Goal: Task Accomplishment & Management: Use online tool/utility

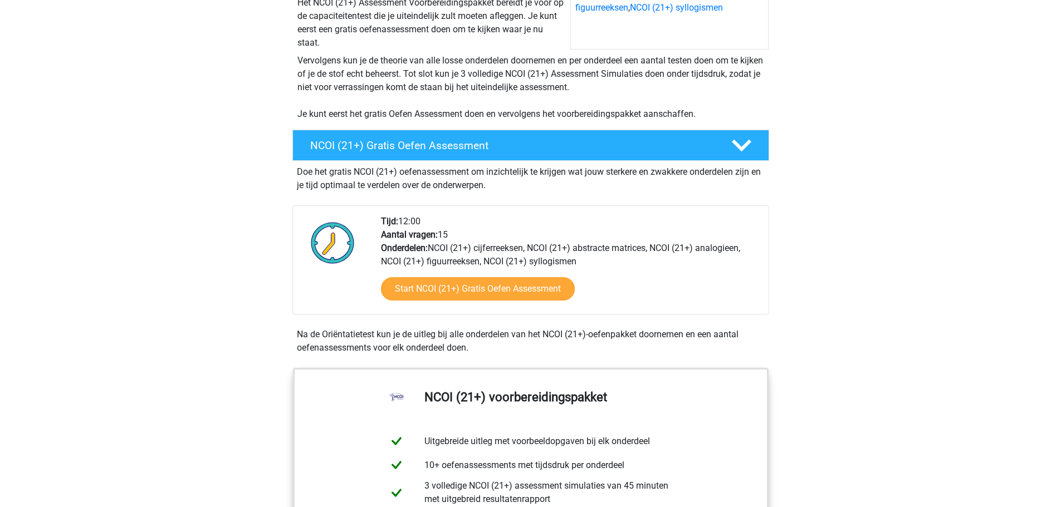
scroll to position [223, 0]
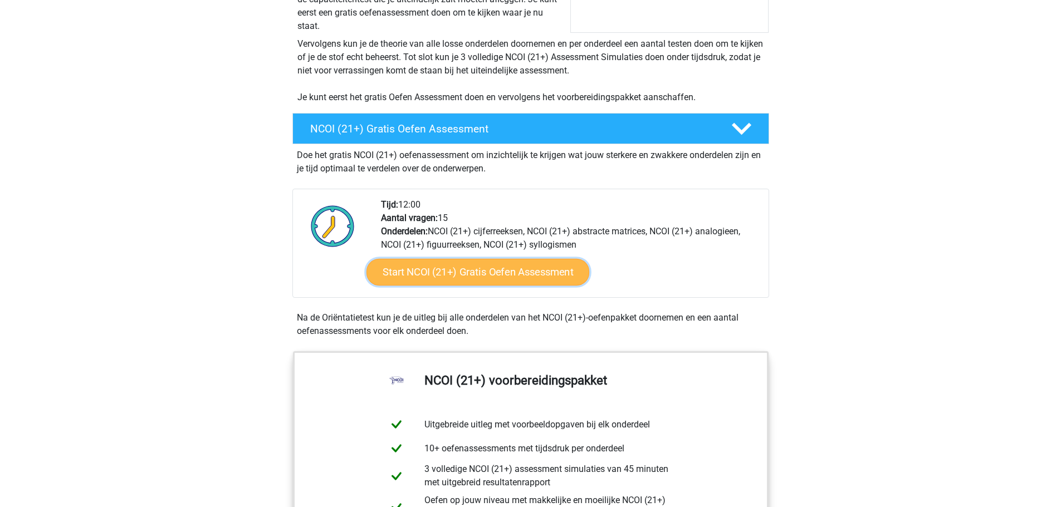
click at [509, 274] on link "Start NCOI (21+) Gratis Oefen Assessment" at bounding box center [477, 272] width 223 height 27
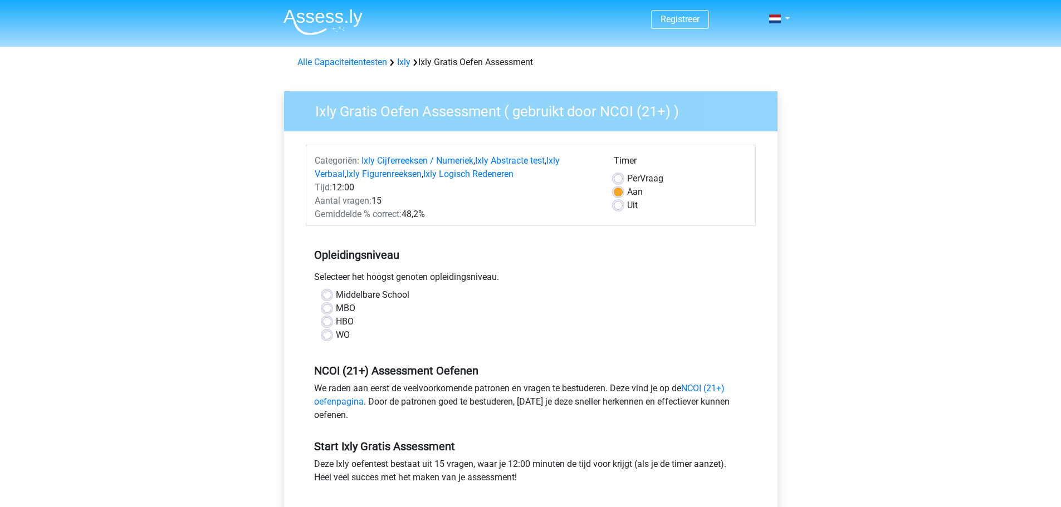
click at [336, 307] on label "MBO" at bounding box center [345, 308] width 19 height 13
click at [330, 307] on input "MBO" at bounding box center [326, 307] width 9 height 11
radio input "true"
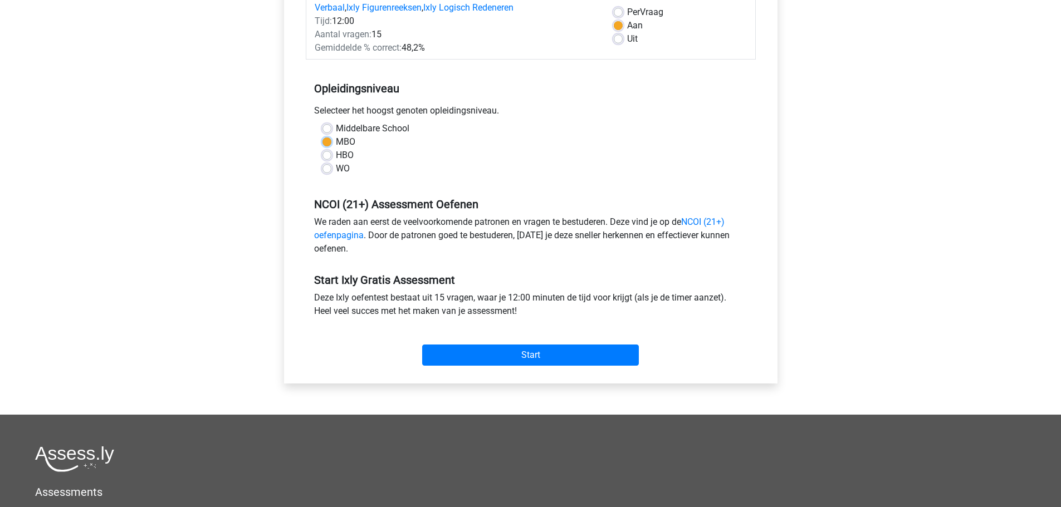
scroll to position [167, 0]
click at [559, 354] on input "Start" at bounding box center [530, 354] width 217 height 21
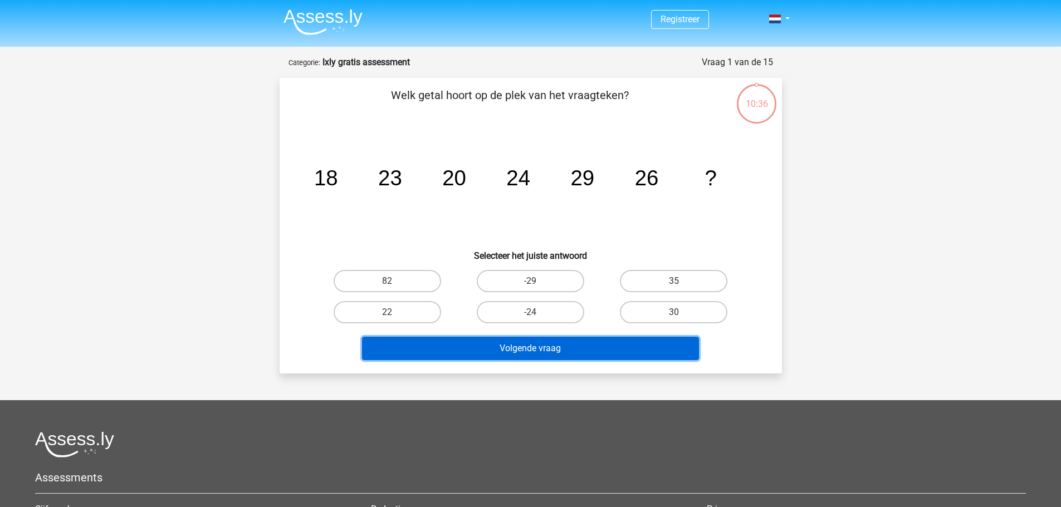
click at [508, 346] on button "Volgende vraag" at bounding box center [530, 348] width 337 height 23
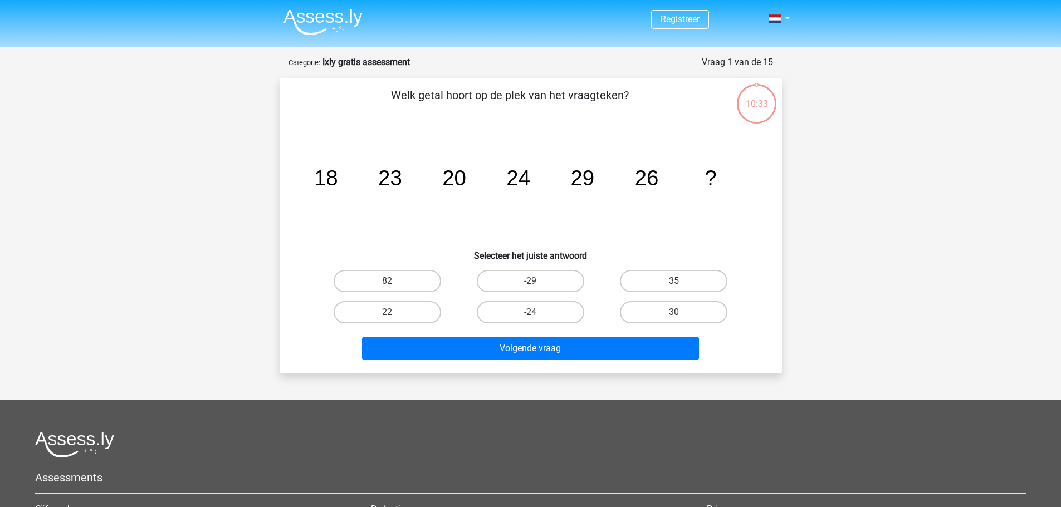
click at [401, 254] on h6 "Selecteer het juiste antwoord" at bounding box center [530, 251] width 467 height 19
click at [632, 284] on label "35" at bounding box center [673, 281] width 107 height 22
click at [674, 284] on input "35" at bounding box center [677, 284] width 7 height 7
radio input "true"
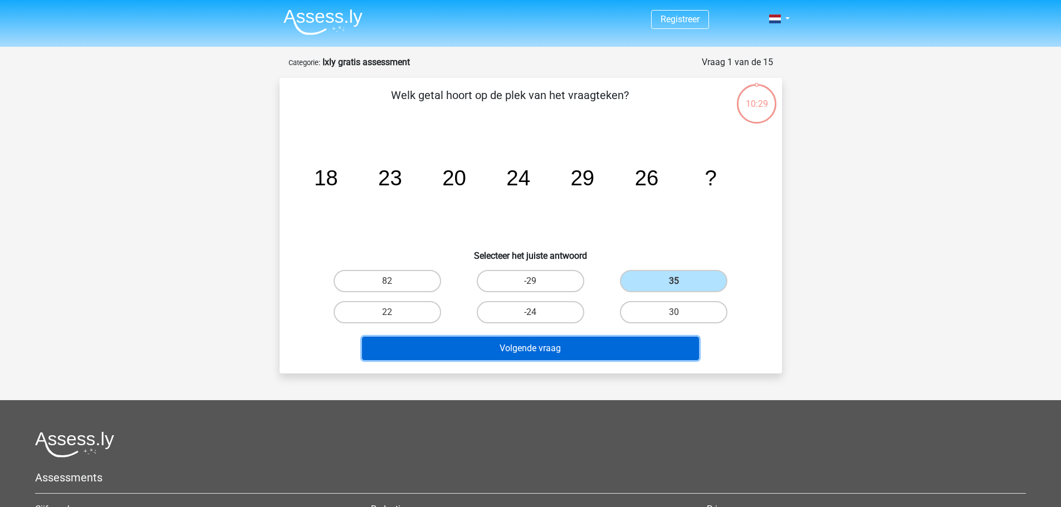
click at [555, 355] on button "Volgende vraag" at bounding box center [530, 348] width 337 height 23
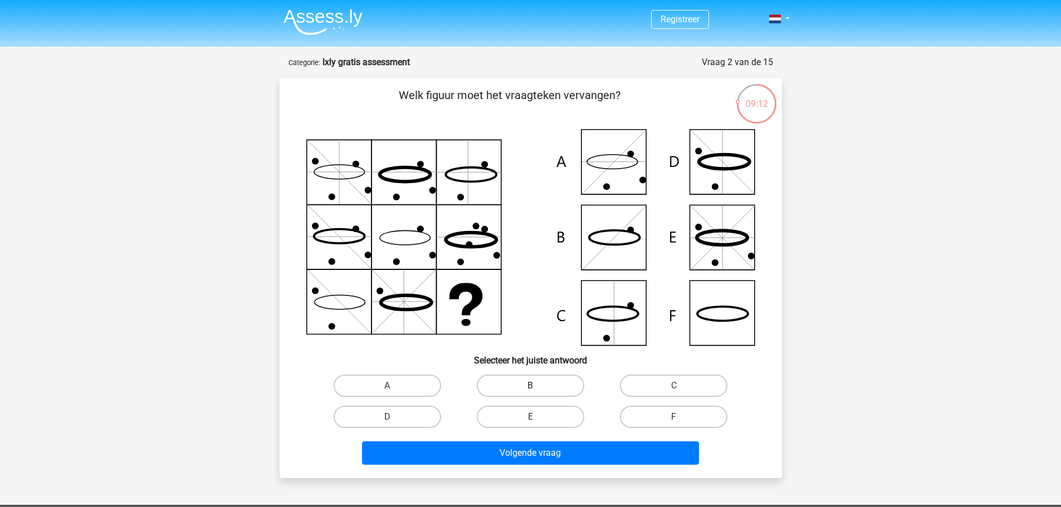
click at [531, 379] on label "B" at bounding box center [530, 386] width 107 height 22
click at [531, 386] on input "B" at bounding box center [533, 389] width 7 height 7
radio input "true"
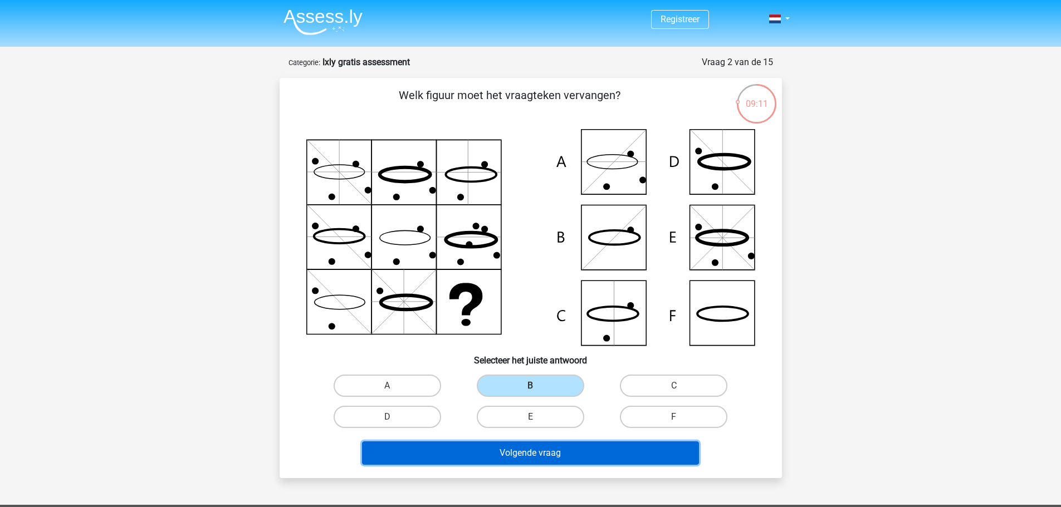
click at [542, 463] on button "Volgende vraag" at bounding box center [530, 452] width 337 height 23
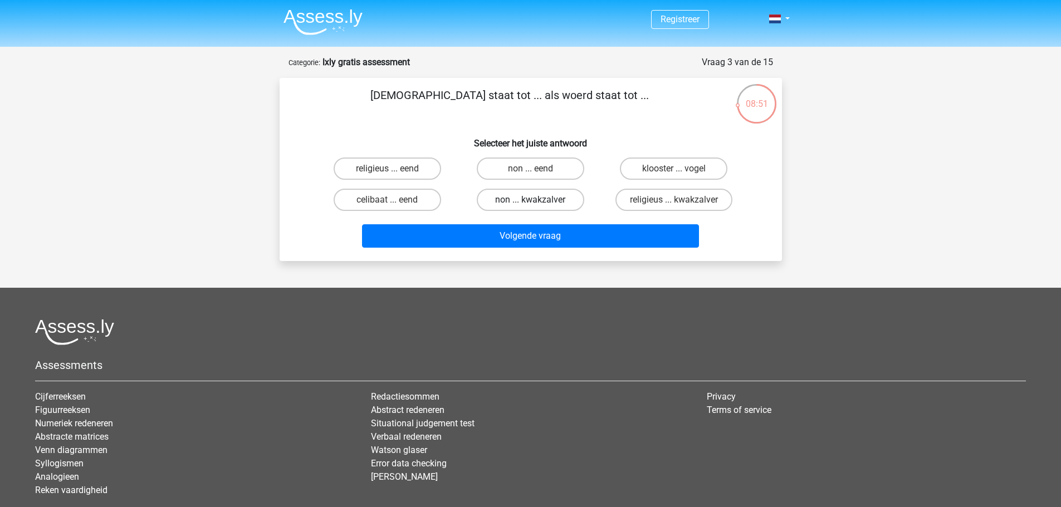
click at [534, 197] on label "non ... kwakzalver" at bounding box center [530, 200] width 107 height 22
click at [534, 200] on input "non ... kwakzalver" at bounding box center [533, 203] width 7 height 7
radio input "true"
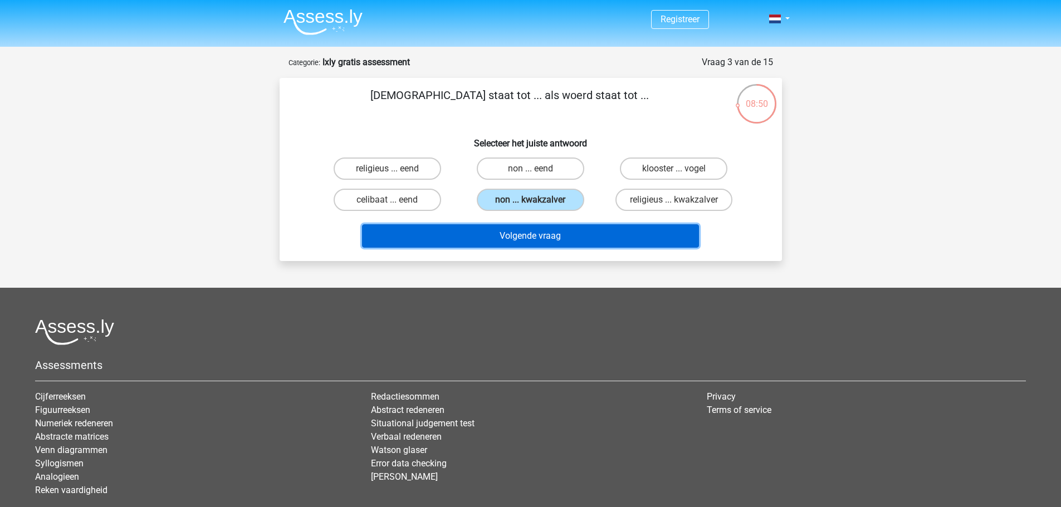
click at [533, 234] on button "Volgende vraag" at bounding box center [530, 235] width 337 height 23
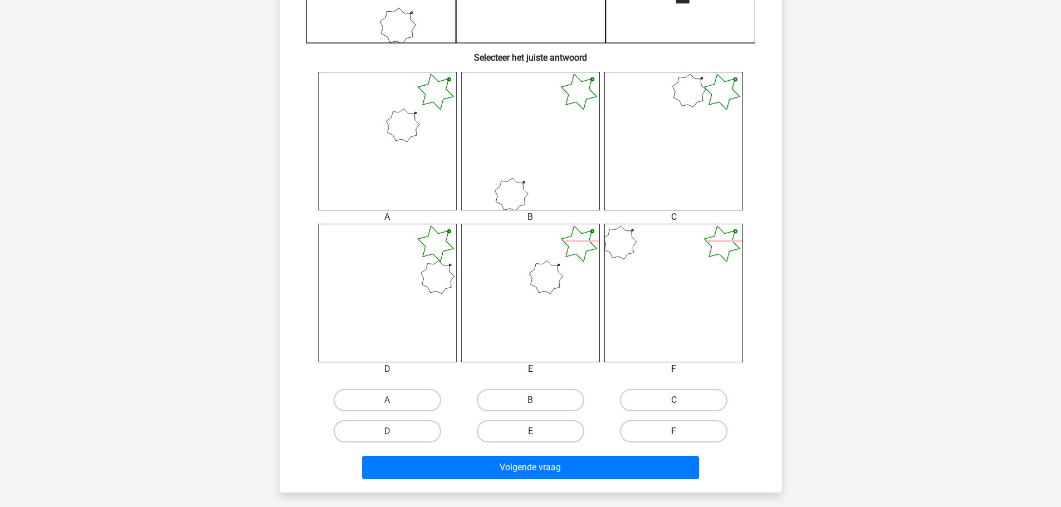
scroll to position [390, 0]
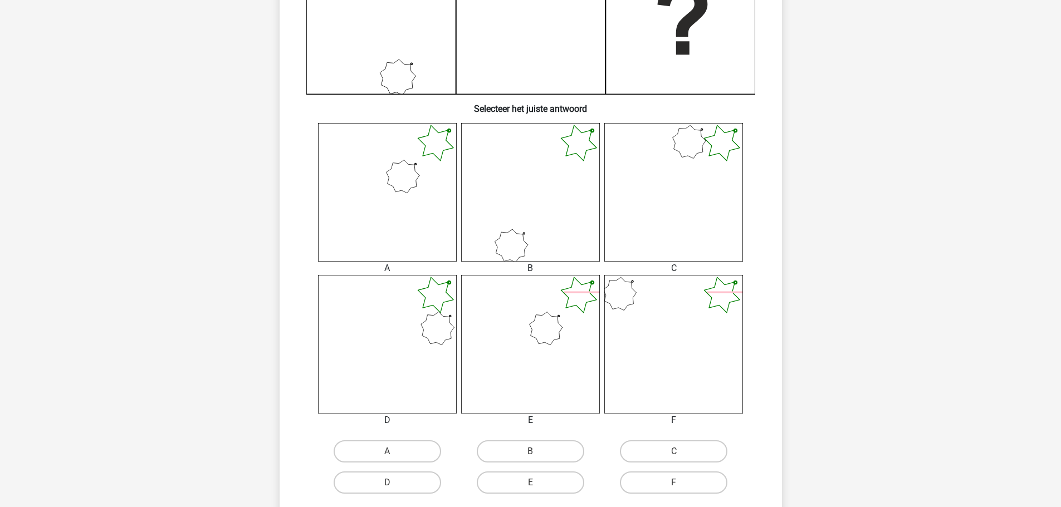
click at [511, 337] on icon at bounding box center [530, 344] width 139 height 139
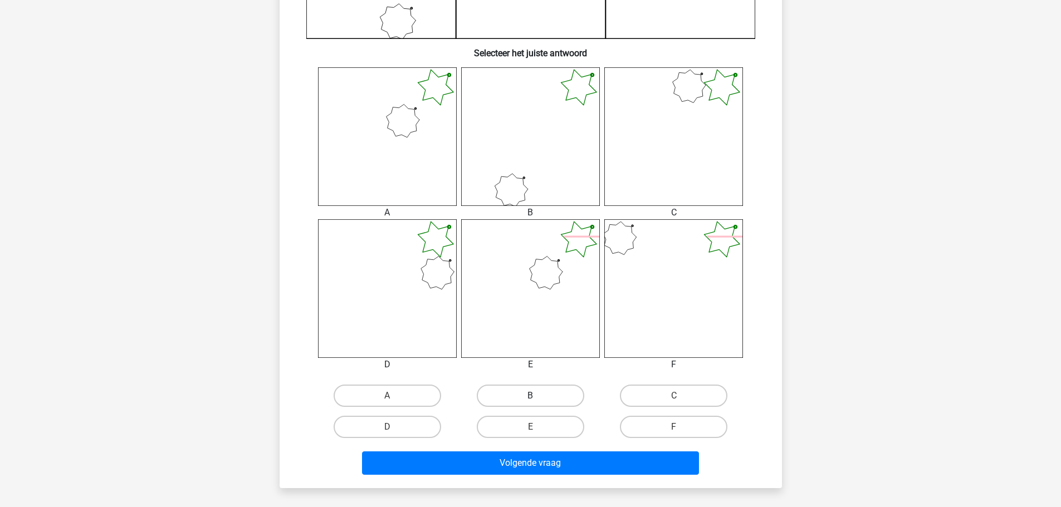
click at [542, 397] on label "B" at bounding box center [530, 396] width 107 height 22
click at [537, 397] on input "B" at bounding box center [533, 399] width 7 height 7
radio input "true"
click at [567, 477] on div "Volgende vraag" at bounding box center [531, 465] width 430 height 28
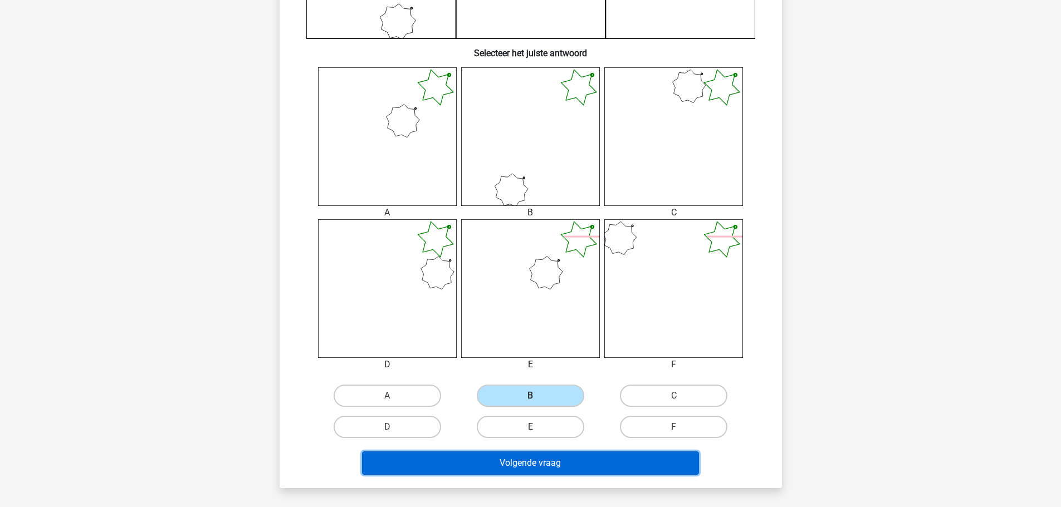
click at [567, 468] on button "Volgende vraag" at bounding box center [530, 462] width 337 height 23
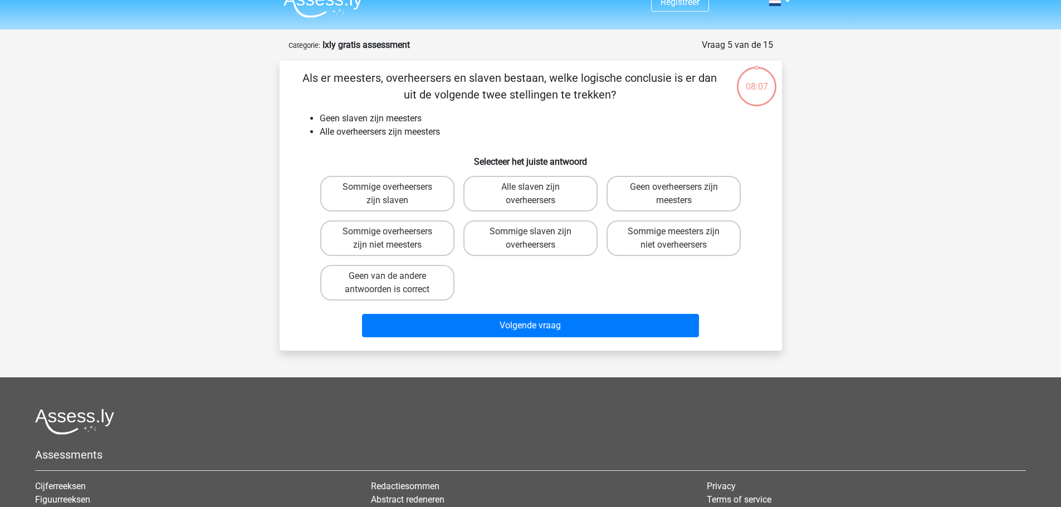
scroll to position [0, 0]
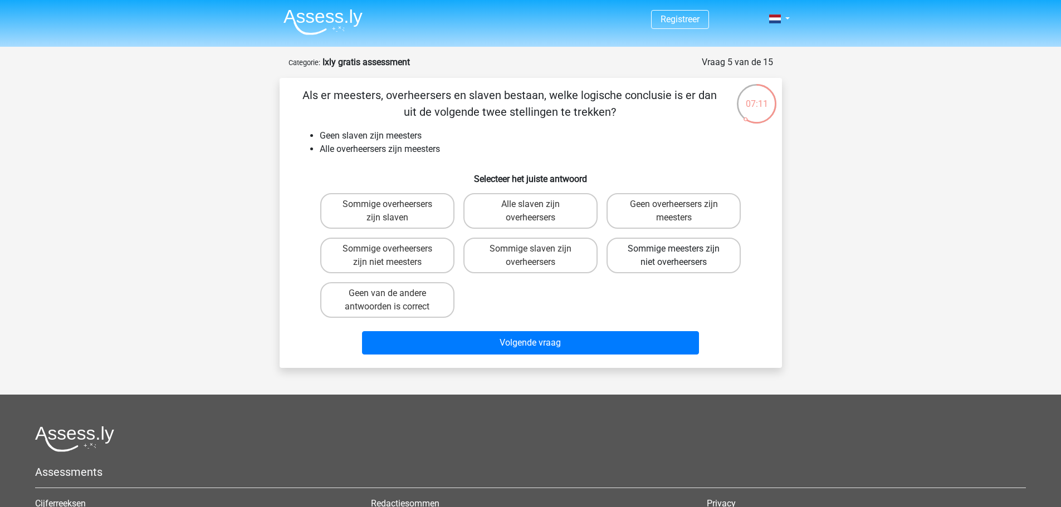
click at [670, 246] on label "Sommige meesters zijn niet overheersers" at bounding box center [673, 256] width 134 height 36
click at [674, 249] on input "Sommige meesters zijn niet overheersers" at bounding box center [677, 252] width 7 height 7
radio input "true"
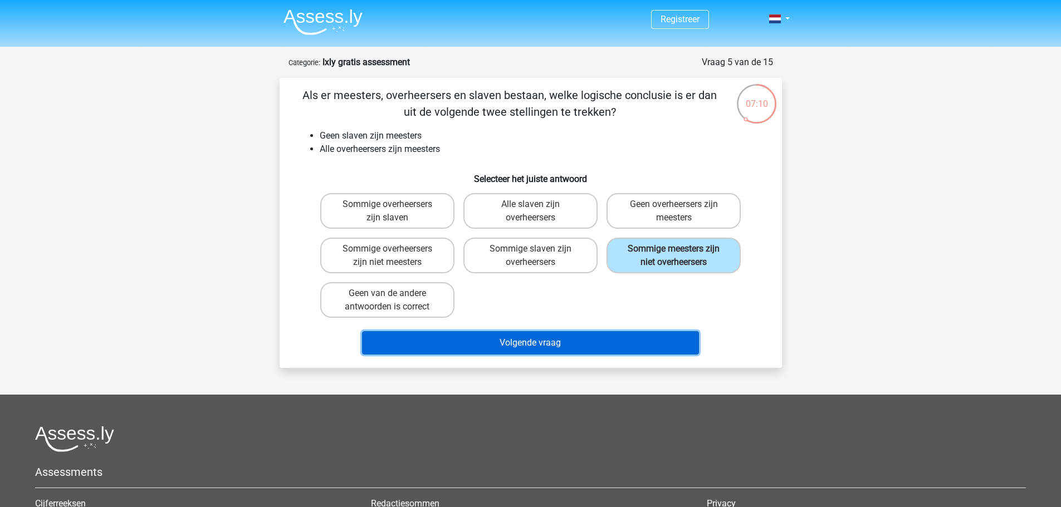
click at [532, 340] on button "Volgende vraag" at bounding box center [530, 342] width 337 height 23
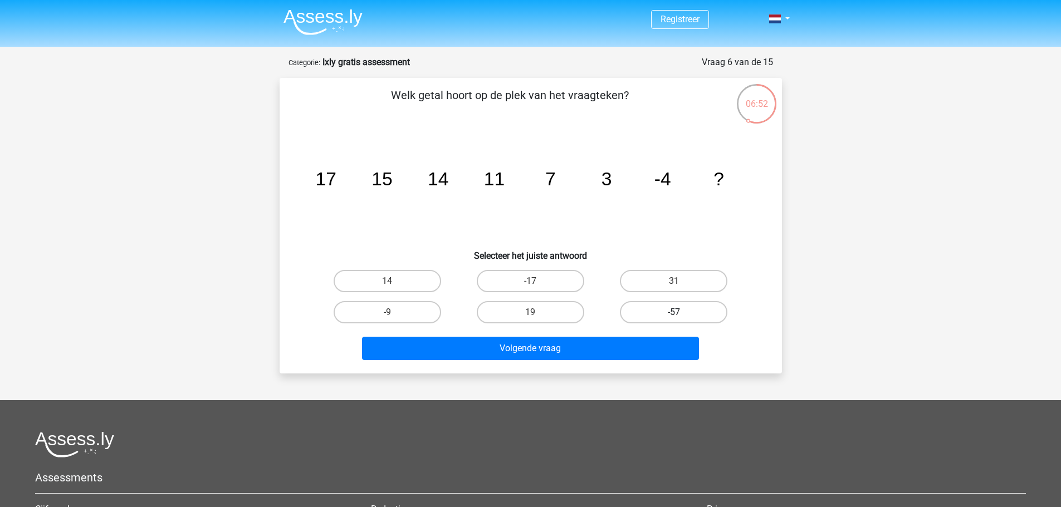
click at [677, 309] on label "-57" at bounding box center [673, 312] width 107 height 22
click at [677, 312] on input "-57" at bounding box center [677, 315] width 7 height 7
radio input "true"
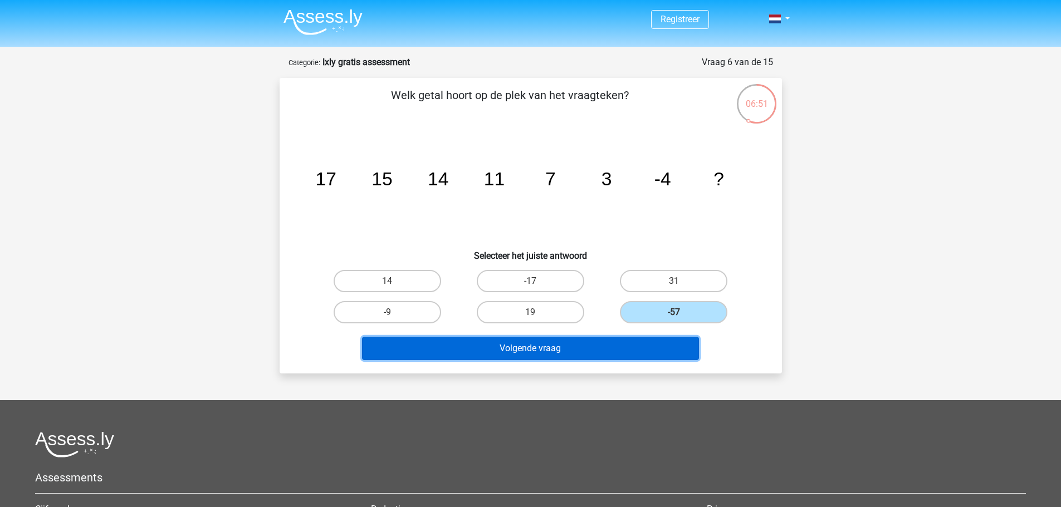
click at [610, 355] on button "Volgende vraag" at bounding box center [530, 348] width 337 height 23
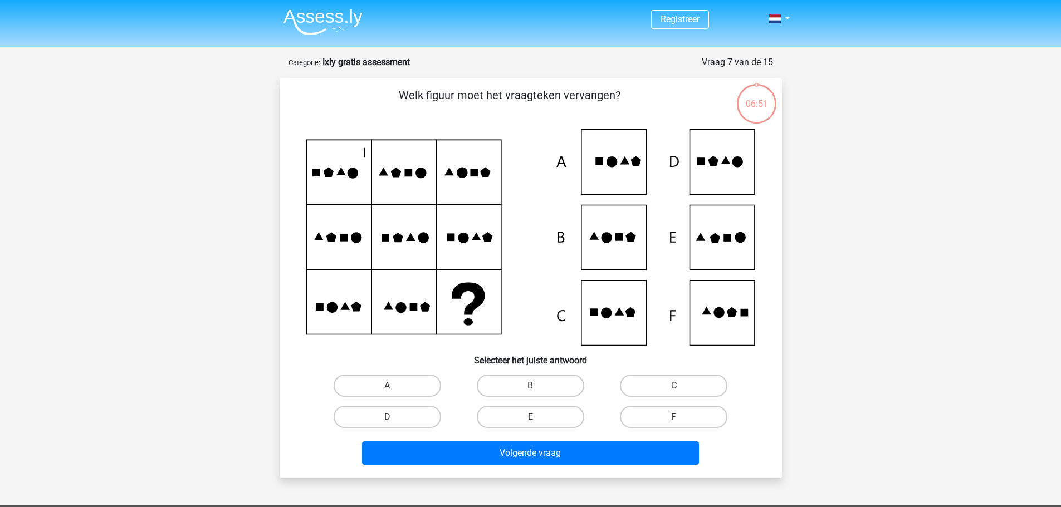
scroll to position [56, 0]
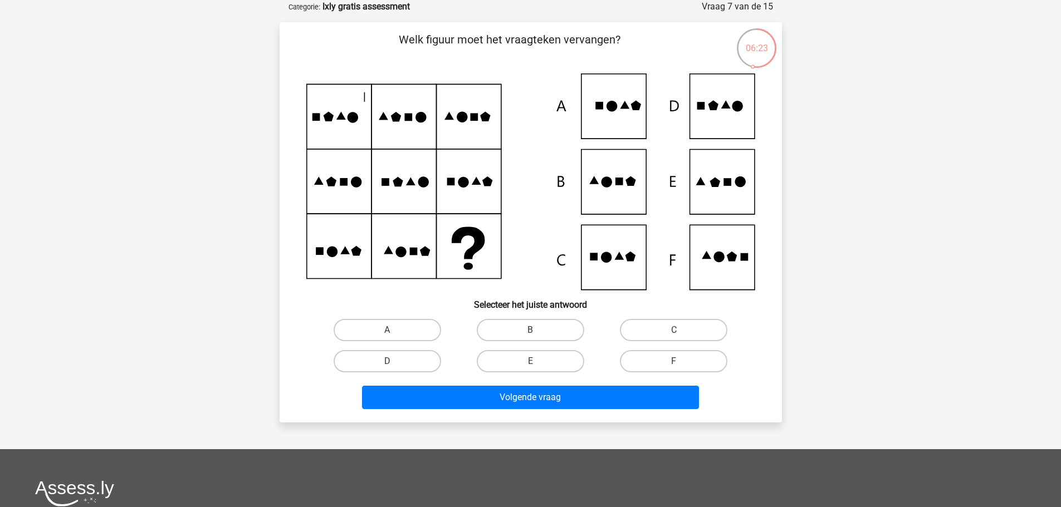
click at [337, 238] on icon at bounding box center [530, 181] width 449 height 217
click at [457, 188] on icon at bounding box center [530, 181] width 449 height 217
click at [615, 187] on icon at bounding box center [530, 181] width 449 height 217
click at [522, 331] on label "B" at bounding box center [530, 330] width 107 height 22
click at [530, 331] on input "B" at bounding box center [533, 333] width 7 height 7
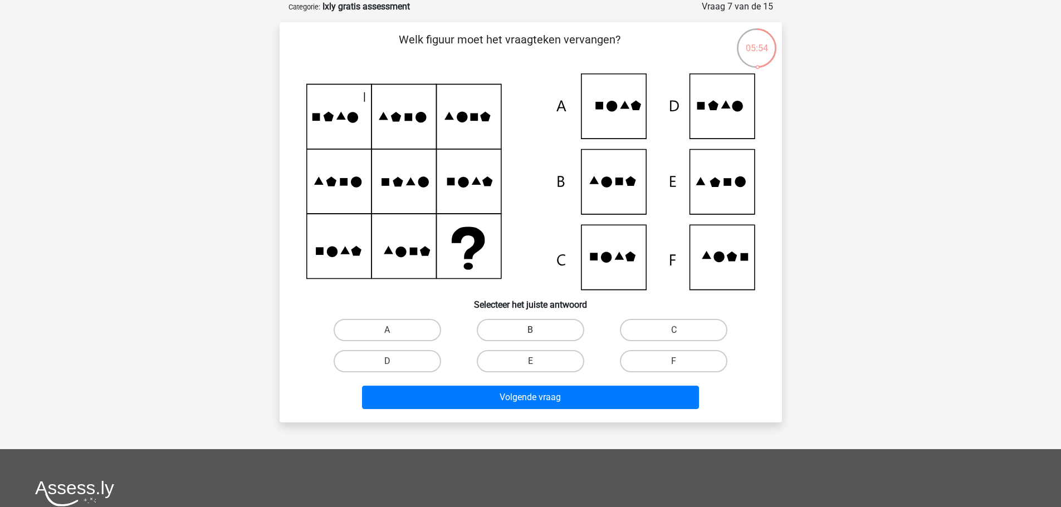
radio input "true"
click at [556, 410] on div "Volgende vraag" at bounding box center [531, 400] width 430 height 28
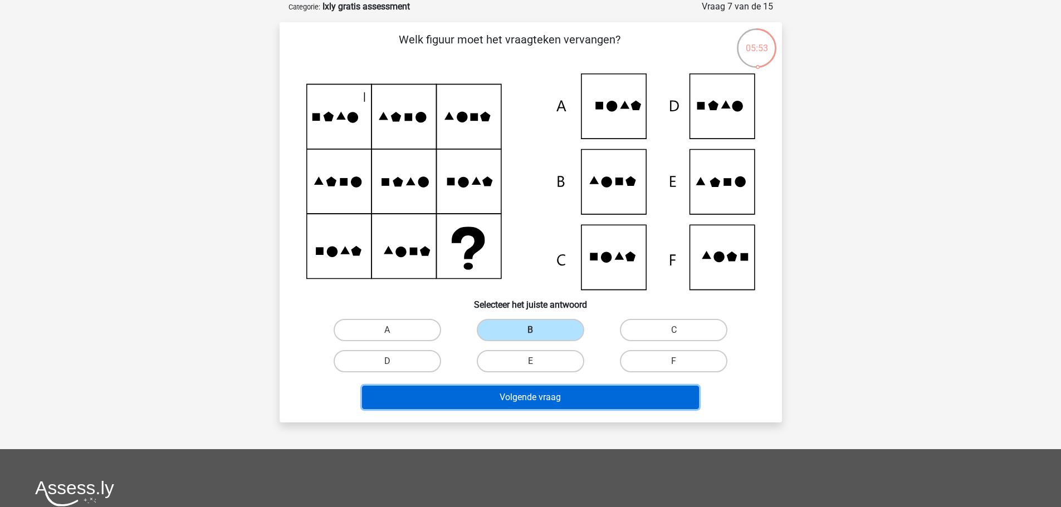
click at [556, 403] on button "Volgende vraag" at bounding box center [530, 397] width 337 height 23
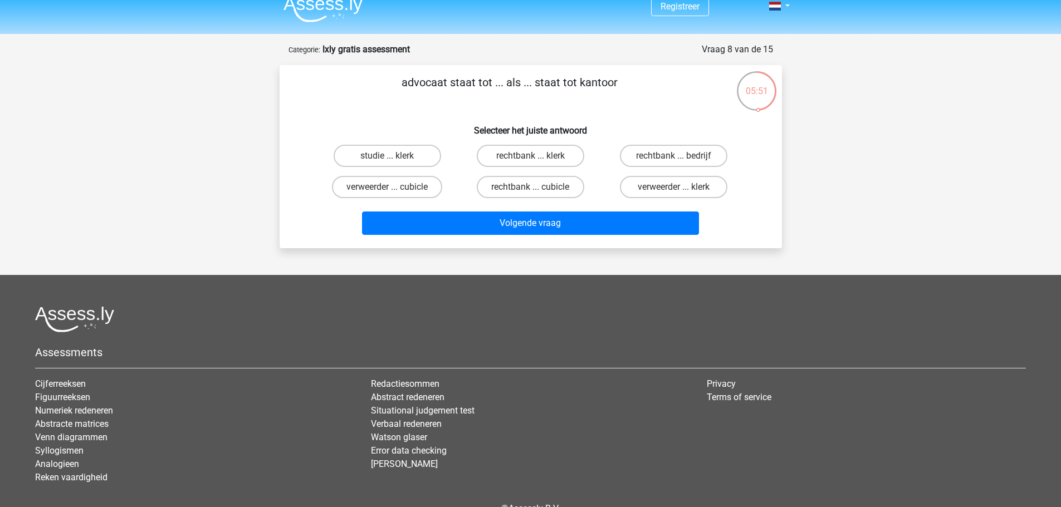
scroll to position [0, 0]
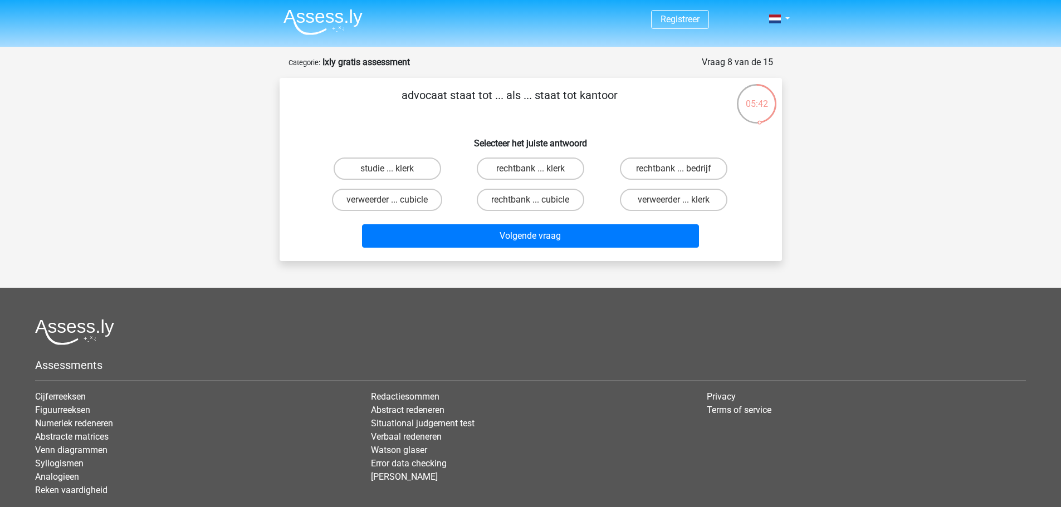
click at [530, 170] on input "rechtbank ... klerk" at bounding box center [533, 172] width 7 height 7
radio input "true"
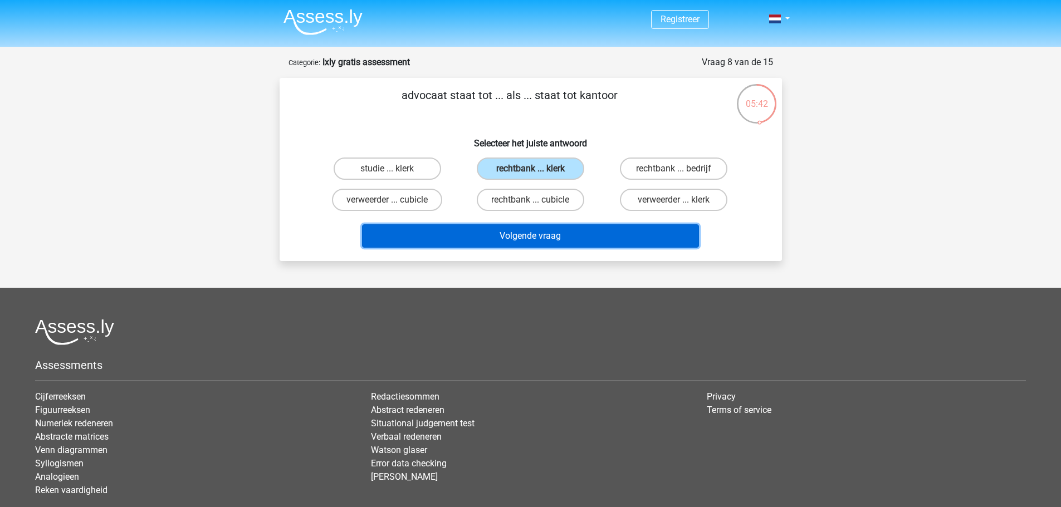
click at [536, 238] on button "Volgende vraag" at bounding box center [530, 235] width 337 height 23
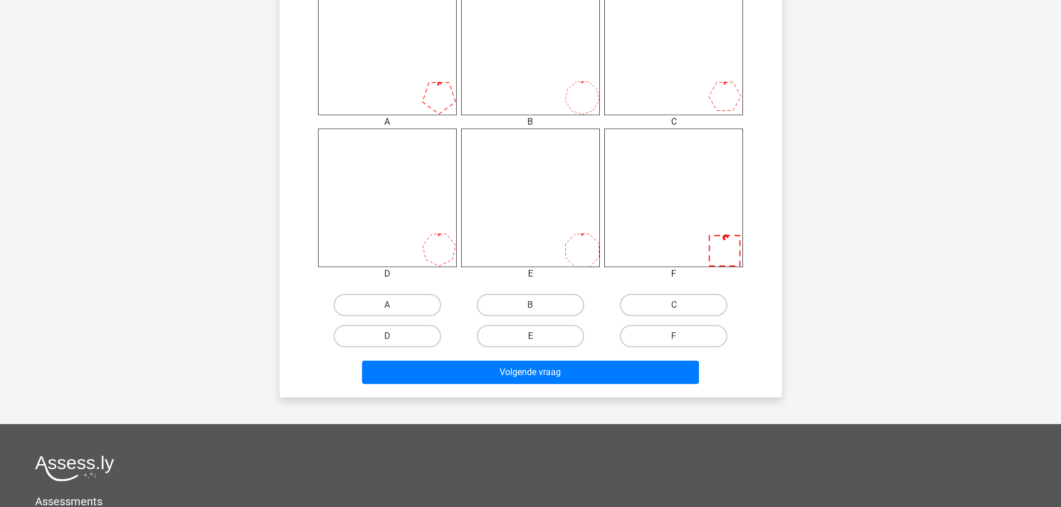
scroll to position [501, 0]
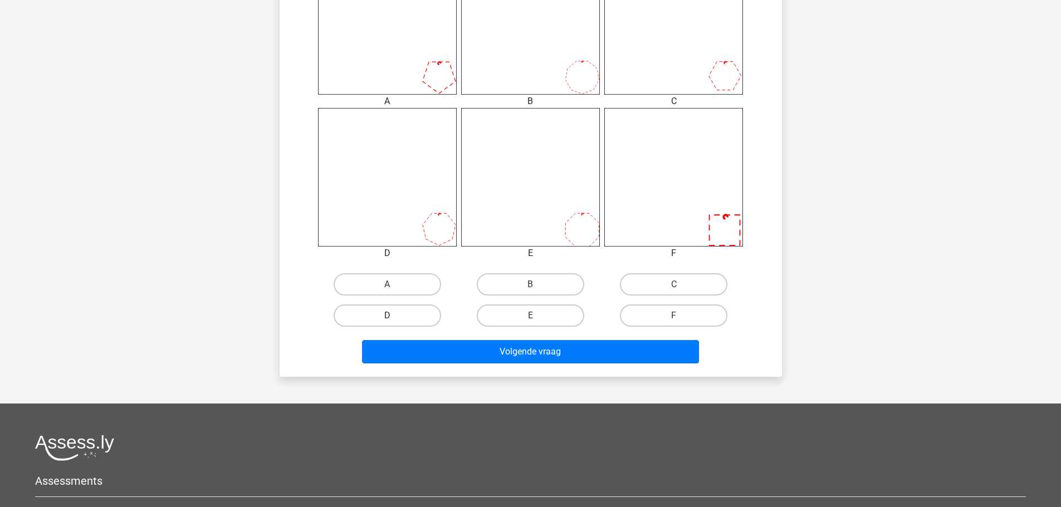
click at [386, 317] on label "D" at bounding box center [386, 316] width 107 height 22
click at [387, 317] on input "D" at bounding box center [390, 319] width 7 height 7
radio input "true"
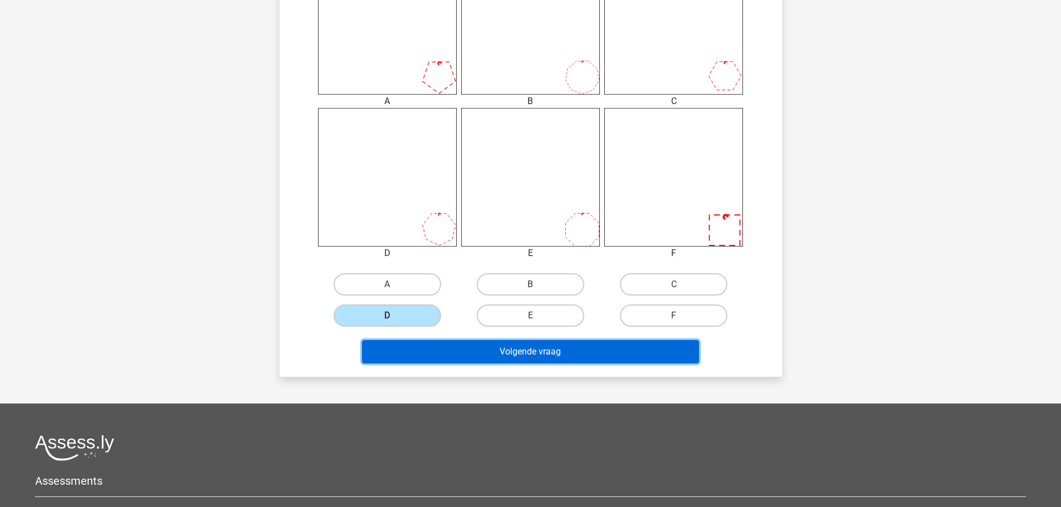
click at [516, 355] on button "Volgende vraag" at bounding box center [530, 351] width 337 height 23
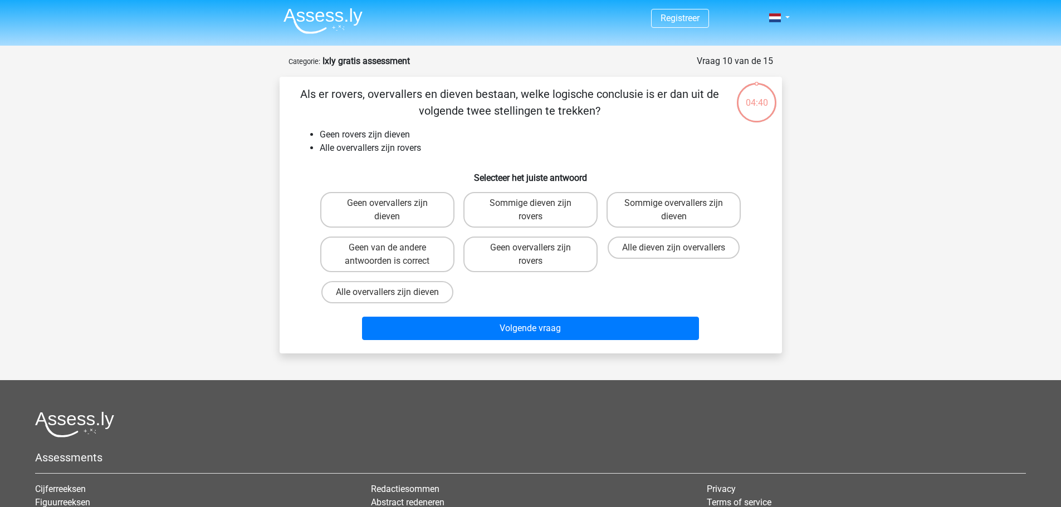
scroll to position [0, 0]
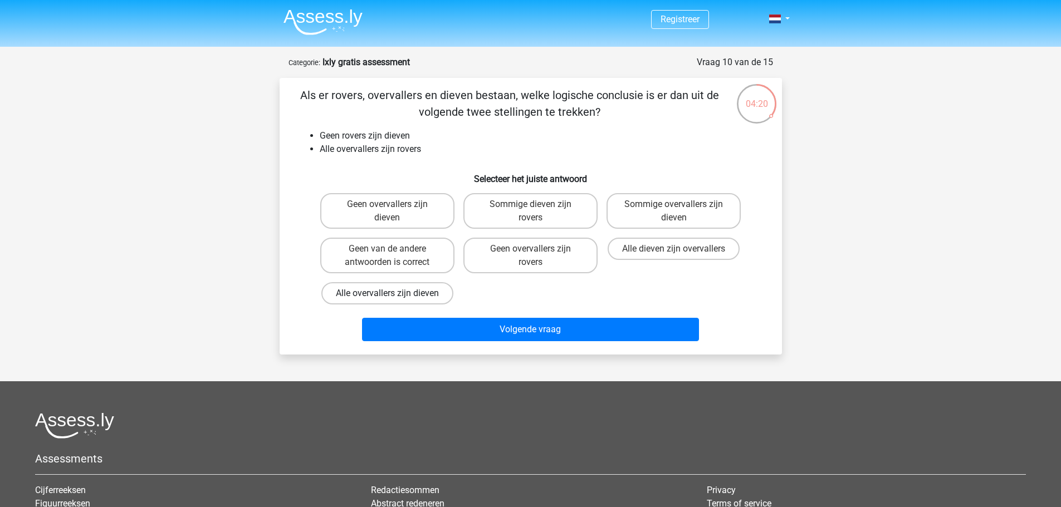
click at [426, 295] on label "Alle overvallers zijn dieven" at bounding box center [387, 293] width 132 height 22
click at [394, 295] on input "Alle overvallers zijn dieven" at bounding box center [390, 296] width 7 height 7
radio input "true"
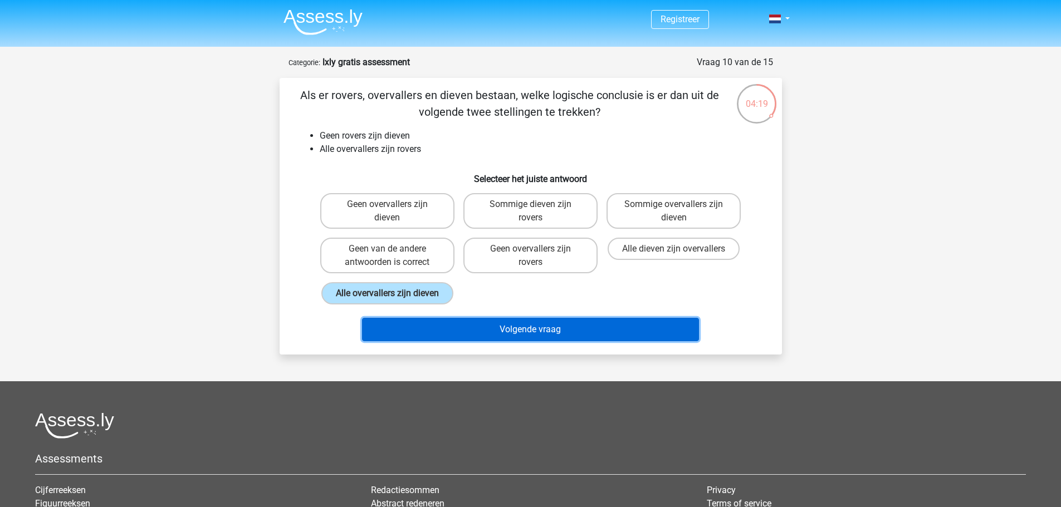
click at [508, 331] on button "Volgende vraag" at bounding box center [530, 329] width 337 height 23
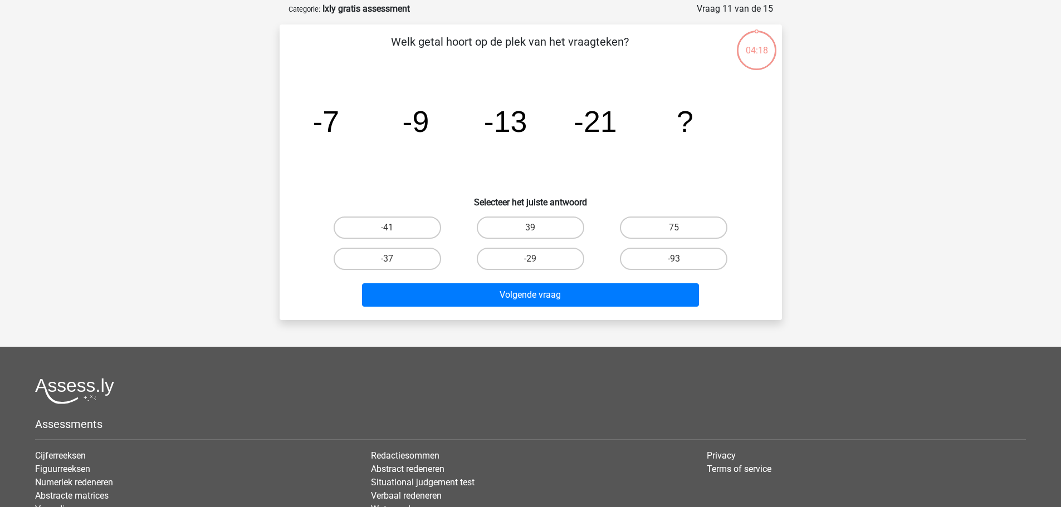
scroll to position [56, 0]
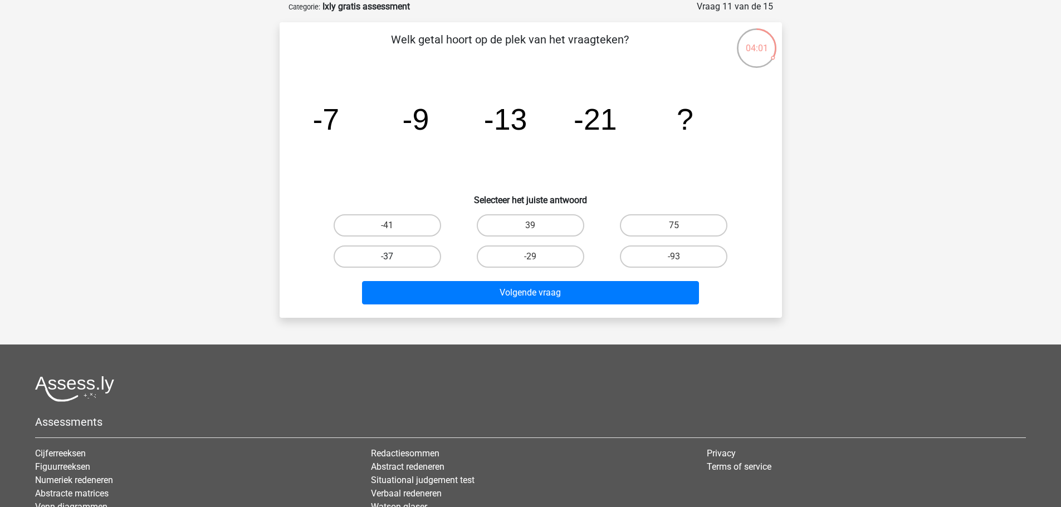
click at [400, 258] on label "-37" at bounding box center [386, 257] width 107 height 22
click at [394, 258] on input "-37" at bounding box center [390, 260] width 7 height 7
radio input "true"
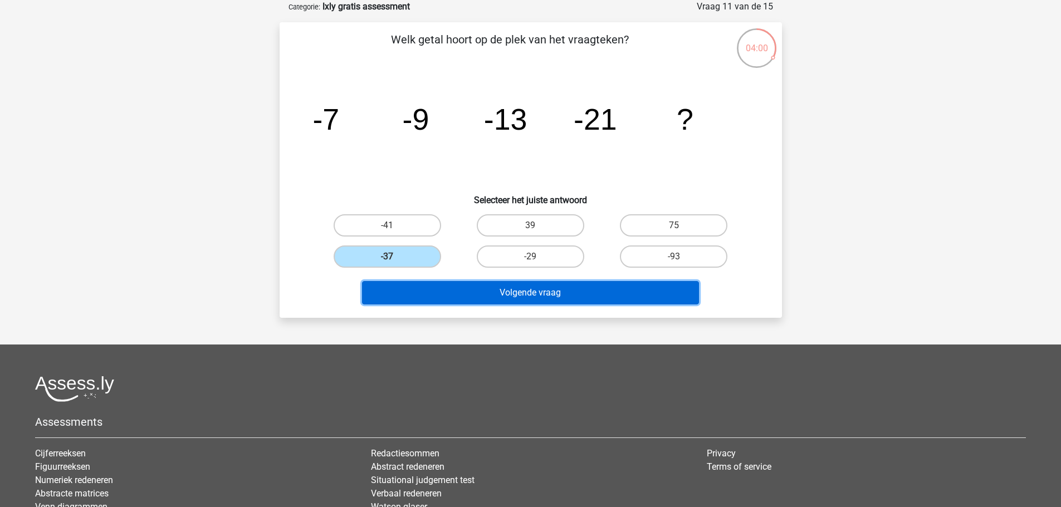
click at [538, 294] on button "Volgende vraag" at bounding box center [530, 292] width 337 height 23
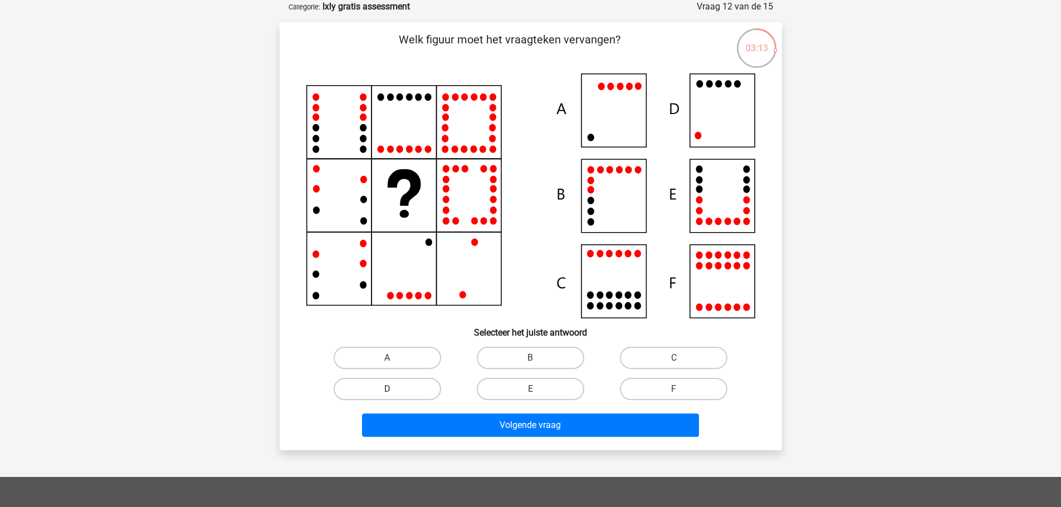
click at [387, 387] on label "D" at bounding box center [386, 389] width 107 height 22
click at [387, 389] on input "D" at bounding box center [390, 392] width 7 height 7
radio input "true"
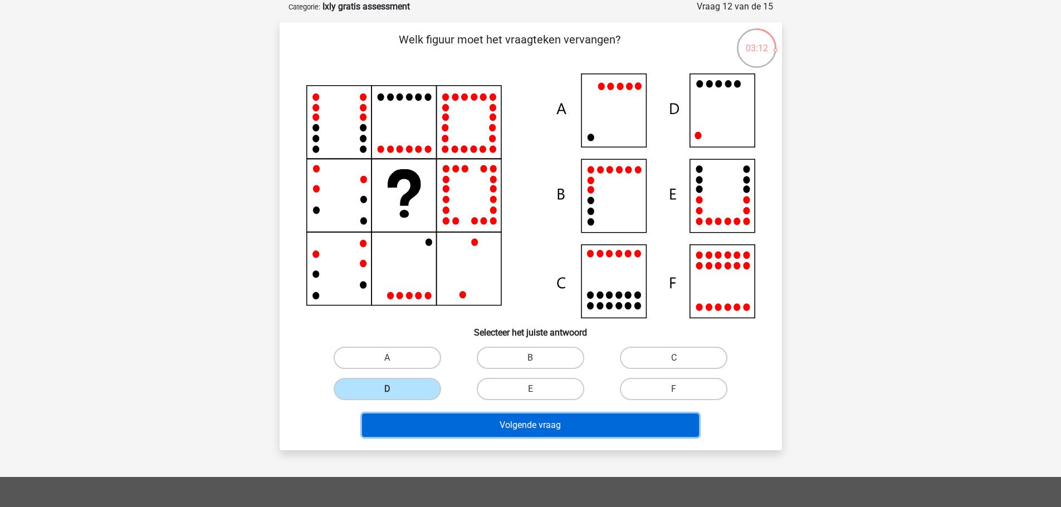
click at [541, 426] on button "Volgende vraag" at bounding box center [530, 425] width 337 height 23
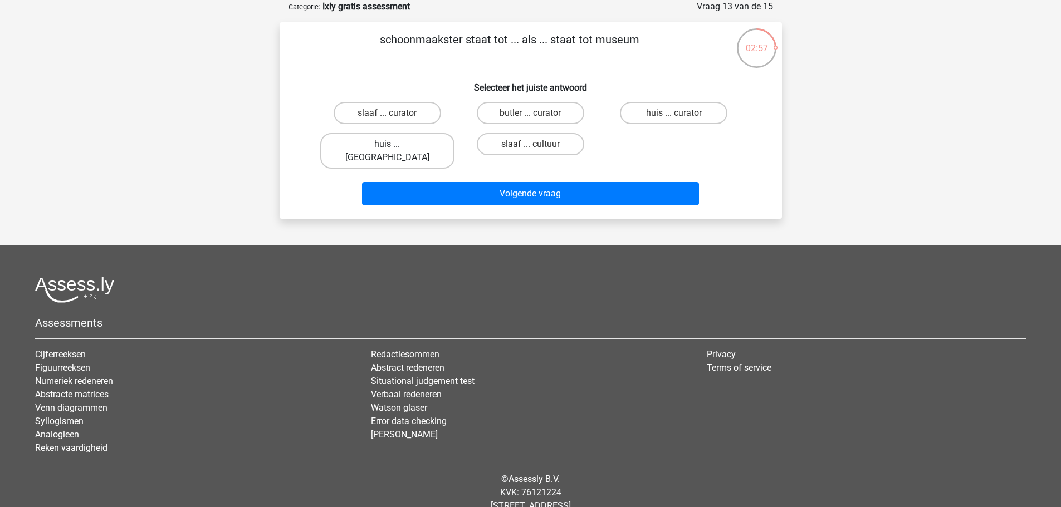
click at [408, 144] on label "huis ... louvre" at bounding box center [387, 151] width 134 height 36
click at [394, 144] on input "huis ... louvre" at bounding box center [390, 147] width 7 height 7
radio input "true"
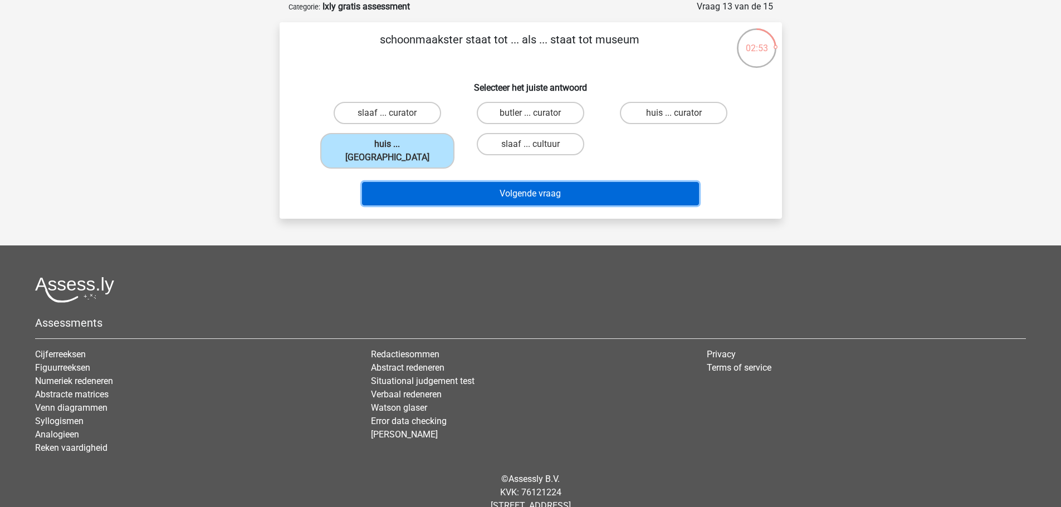
click at [557, 183] on button "Volgende vraag" at bounding box center [530, 193] width 337 height 23
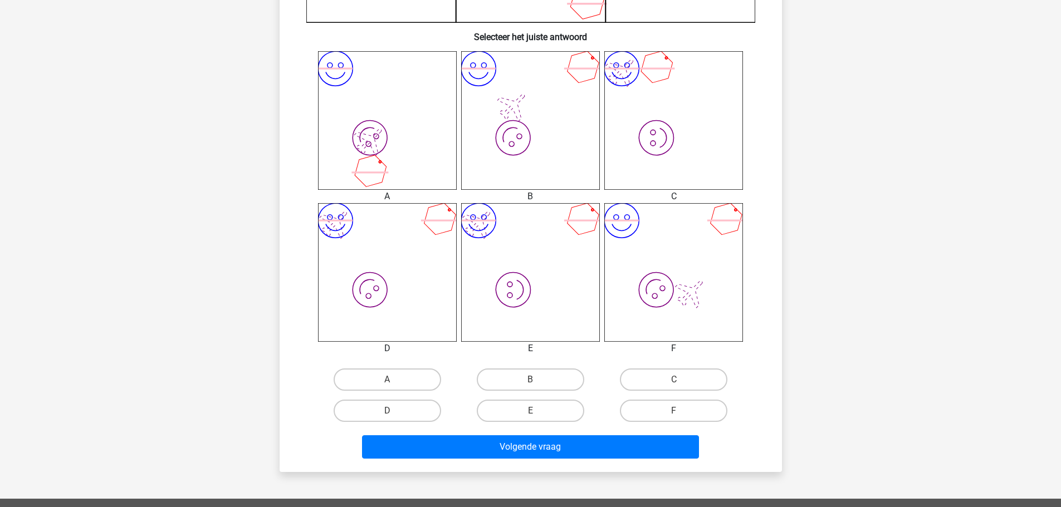
scroll to position [445, 0]
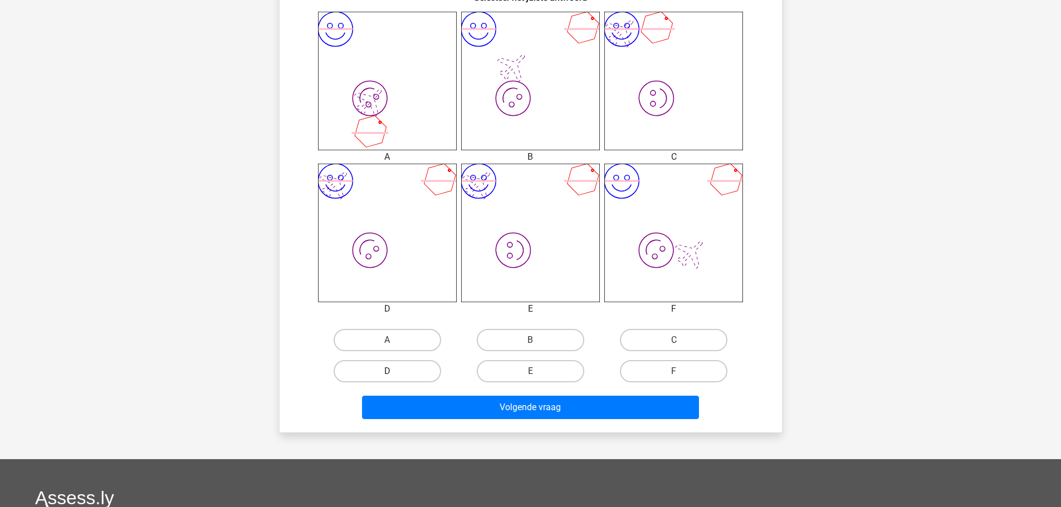
click at [418, 373] on label "D" at bounding box center [386, 371] width 107 height 22
click at [394, 373] on input "D" at bounding box center [390, 374] width 7 height 7
radio input "true"
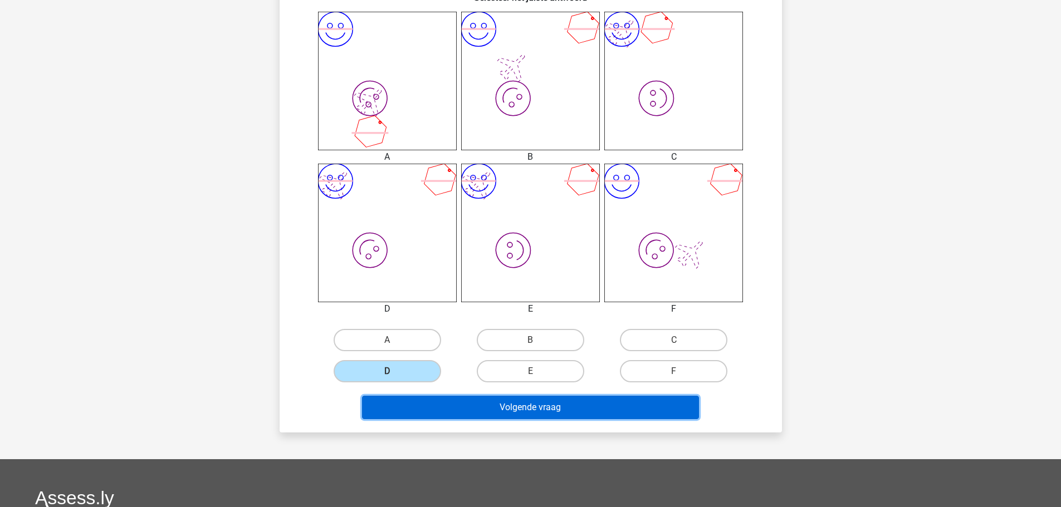
click at [548, 408] on button "Volgende vraag" at bounding box center [530, 407] width 337 height 23
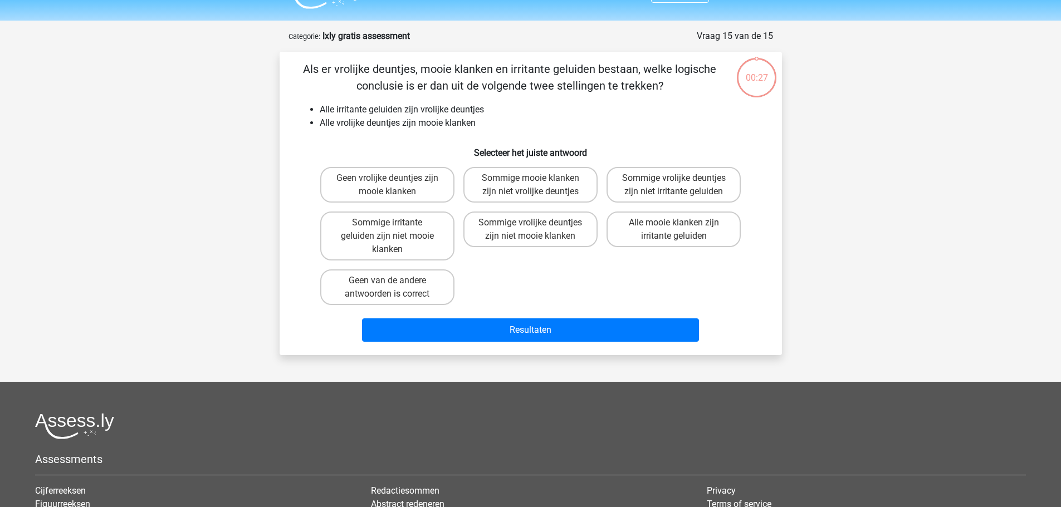
scroll to position [0, 0]
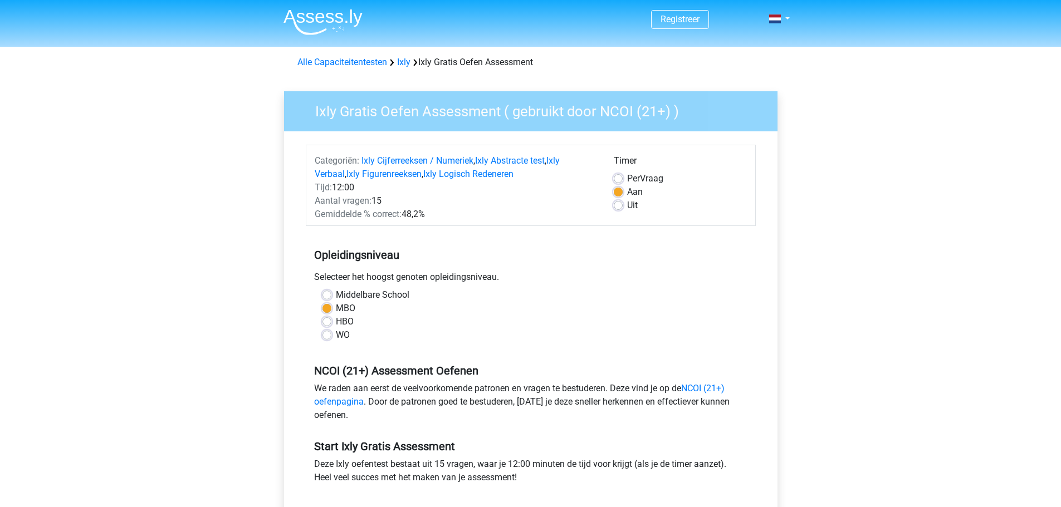
scroll to position [167, 0]
